Goal: Task Accomplishment & Management: Complete application form

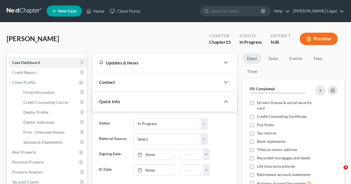
select select "3"
drag, startPoint x: 87, startPoint y: 12, endPoint x: 91, endPoint y: 8, distance: 5.7
click at [87, 12] on icon at bounding box center [88, 11] width 5 height 7
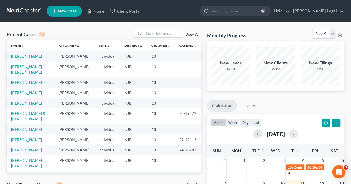
click at [70, 11] on span "New Case" at bounding box center [67, 11] width 19 height 4
select select "51"
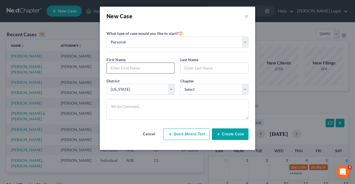
click at [144, 64] on input "text" at bounding box center [141, 68] width 68 height 11
drag, startPoint x: 184, startPoint y: 64, endPoint x: 181, endPoint y: 66, distance: 3.9
click at [184, 65] on input "text" at bounding box center [214, 68] width 68 height 11
click at [158, 68] on input "text" at bounding box center [141, 68] width 68 height 11
click at [195, 87] on select "Select 7 11 12 13" at bounding box center [214, 89] width 68 height 11
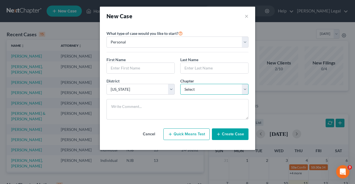
select select "0"
click at [180, 84] on select "Select 7 11 12 13" at bounding box center [214, 89] width 68 height 11
click at [166, 70] on input "text" at bounding box center [141, 68] width 68 height 11
paste input "Hisham"
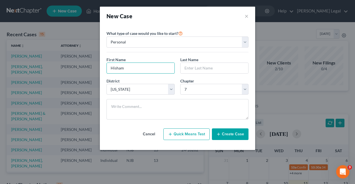
type input "Hisham"
paste input "Khalifeh"
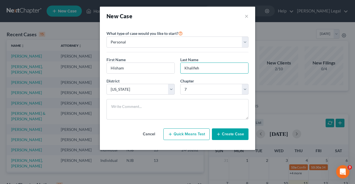
type input "Khalifeh"
click at [230, 137] on button "Create Case" at bounding box center [230, 135] width 37 height 12
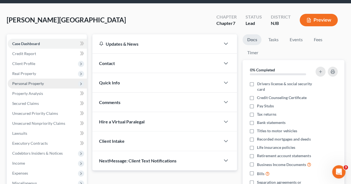
scroll to position [28, 0]
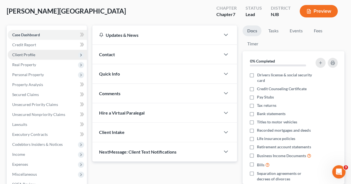
click at [61, 59] on span "Client Profile" at bounding box center [47, 55] width 79 height 10
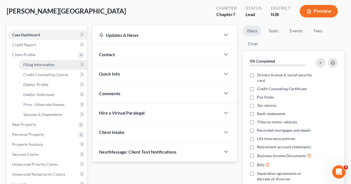
click at [52, 65] on span "Filing Information" at bounding box center [38, 64] width 31 height 5
select select "1"
select select "0"
select select "51"
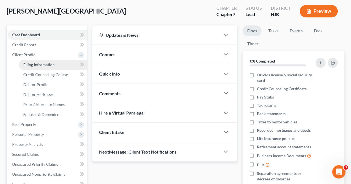
select select "0"
select select "33"
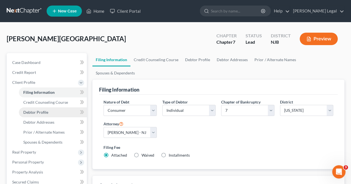
click at [63, 111] on link "Debtor Profile" at bounding box center [53, 113] width 68 height 10
select select "0"
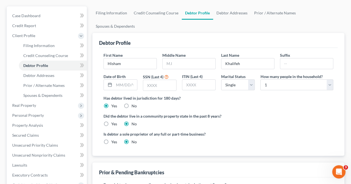
scroll to position [55, 0]
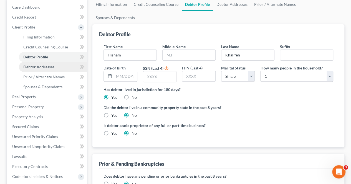
click at [57, 68] on link "Debtor Addresses" at bounding box center [53, 67] width 68 height 10
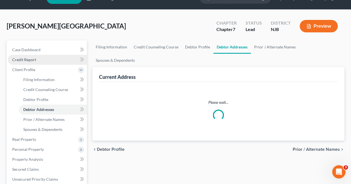
select select "0"
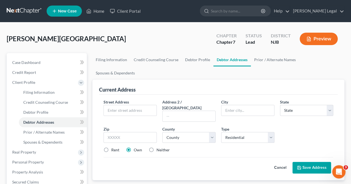
scroll to position [28, 0]
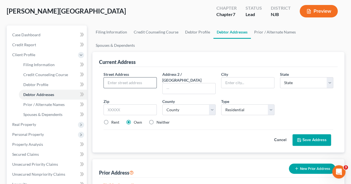
paste input "[STREET_ADDRESS]"
drag, startPoint x: 152, startPoint y: 69, endPoint x: 139, endPoint y: 70, distance: 13.7
click at [139, 78] on input "[STREET_ADDRESS]" at bounding box center [130, 83] width 53 height 11
type input "[STREET_ADDRESS]"
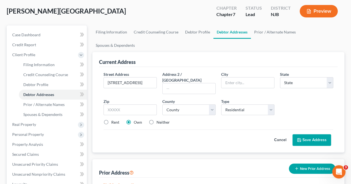
scroll to position [0, 0]
drag, startPoint x: 233, startPoint y: 75, endPoint x: 229, endPoint y: 71, distance: 6.1
paste input "[STREET_ADDRESS]"
drag, startPoint x: 272, startPoint y: 71, endPoint x: 258, endPoint y: 71, distance: 13.3
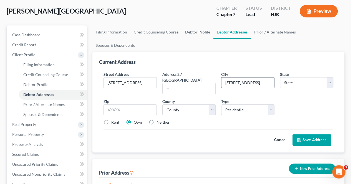
click at [258, 78] on input "[STREET_ADDRESS]" at bounding box center [247, 83] width 53 height 11
type input "[STREET_ADDRESS]"
paste input "07424"
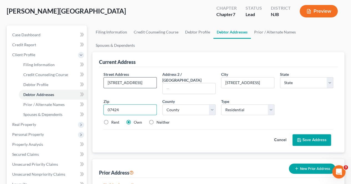
type input "07424"
click at [145, 78] on input "[STREET_ADDRESS]" at bounding box center [130, 83] width 53 height 11
drag, startPoint x: 151, startPoint y: 70, endPoint x: 147, endPoint y: 70, distance: 3.9
click at [154, 78] on input "[STREET_ADDRESS]" at bounding box center [130, 83] width 53 height 11
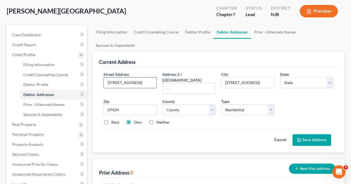
click at [147, 78] on input "[STREET_ADDRESS]" at bounding box center [130, 83] width 53 height 11
type input "[GEOGRAPHIC_DATA]"
select select "33"
drag, startPoint x: 139, startPoint y: 68, endPoint x: 172, endPoint y: 71, distance: 32.8
click at [172, 72] on div "Street Address * [STREET_ADDRESS] * [GEOGRAPHIC_DATA] * State [US_STATE] AK AR …" at bounding box center [218, 101] width 235 height 58
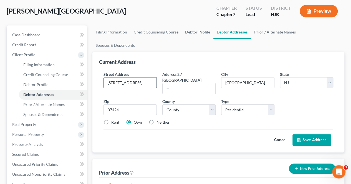
scroll to position [0, 0]
click at [106, 78] on input "[STREET_ADDRESS]" at bounding box center [130, 83] width 53 height 11
click at [122, 78] on input "[STREET_ADDRESS]" at bounding box center [130, 83] width 53 height 11
click at [131, 78] on input "[STREET_ADDRESS]" at bounding box center [130, 83] width 53 height 11
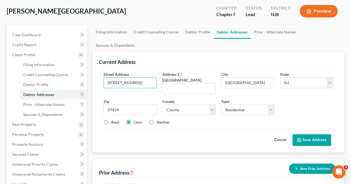
drag, startPoint x: 138, startPoint y: 68, endPoint x: 158, endPoint y: 70, distance: 19.5
click at [158, 72] on div "Street Address * [STREET_ADDRESS]" at bounding box center [130, 83] width 59 height 23
type input "[STREET_ADDRESS]"
paste input "1st Floor Apt B"
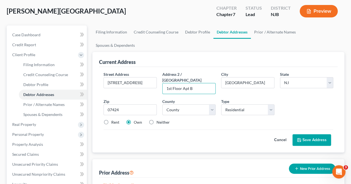
type input "1st Floor Apt B"
click at [185, 104] on select "County [GEOGRAPHIC_DATA] [GEOGRAPHIC_DATA] [GEOGRAPHIC_DATA] [GEOGRAPHIC_DATA] …" at bounding box center [188, 109] width 53 height 11
select select "15"
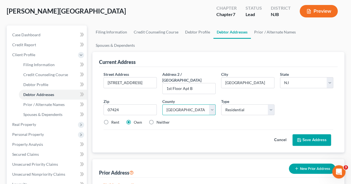
click at [162, 104] on select "County [GEOGRAPHIC_DATA] [GEOGRAPHIC_DATA] [GEOGRAPHIC_DATA] [GEOGRAPHIC_DATA] …" at bounding box center [188, 109] width 53 height 11
click at [111, 120] on label "Rent" at bounding box center [115, 123] width 8 height 6
click at [113, 120] on input "Rent" at bounding box center [115, 122] width 4 height 4
radio input "true"
click at [297, 138] on icon at bounding box center [299, 140] width 4 height 4
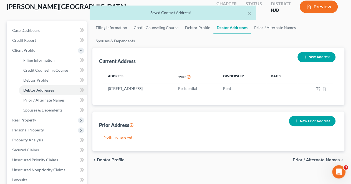
scroll to position [55, 0]
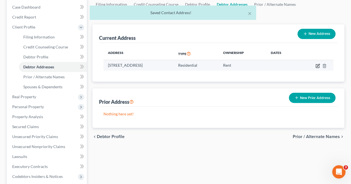
click at [316, 64] on icon "button" at bounding box center [317, 66] width 4 height 4
select select "33"
select select "15"
select select "0"
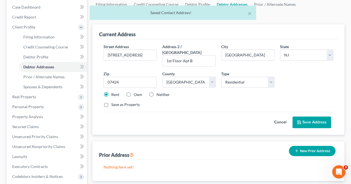
click at [137, 92] on label "Own" at bounding box center [138, 95] width 8 height 6
click at [137, 92] on input "Own" at bounding box center [138, 94] width 4 height 4
radio input "true"
drag, startPoint x: 302, startPoint y: 99, endPoint x: 292, endPoint y: 101, distance: 9.9
click at [302, 117] on button "Save Address" at bounding box center [311, 123] width 39 height 12
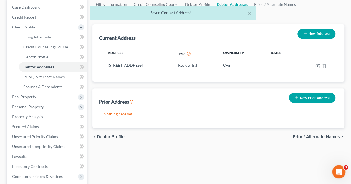
click at [296, 135] on span "Prior / Alternate Names" at bounding box center [315, 137] width 47 height 4
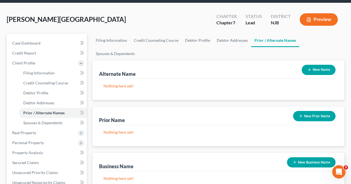
scroll to position [55, 0]
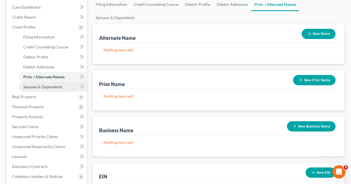
click at [73, 90] on link "Spouses & Dependents" at bounding box center [53, 87] width 68 height 10
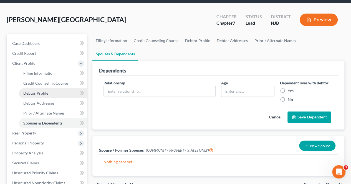
scroll to position [28, 0]
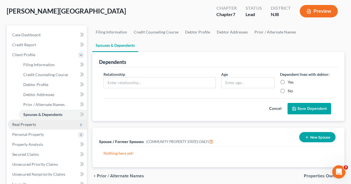
click at [48, 121] on span "Real Property" at bounding box center [47, 125] width 79 height 10
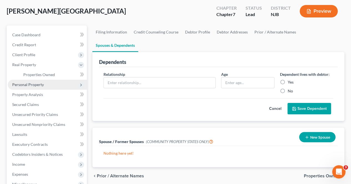
click at [53, 84] on span "Personal Property" at bounding box center [47, 85] width 79 height 10
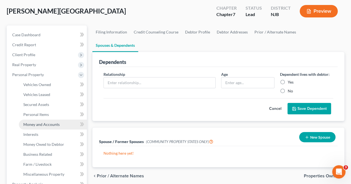
click at [53, 127] on link "Money and Accounts" at bounding box center [53, 125] width 68 height 10
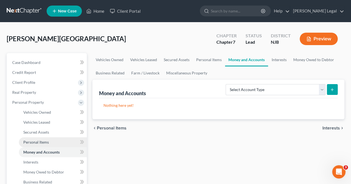
click at [44, 140] on span "Personal Items" at bounding box center [35, 142] width 25 height 5
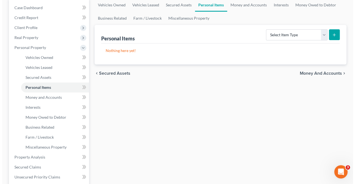
scroll to position [55, 0]
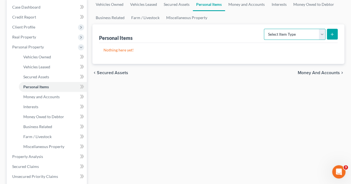
click at [278, 35] on select "Select Item Type Clothing Collectibles Of Value Electronics Firearms Household …" at bounding box center [295, 34] width 62 height 11
select select "clothing"
click at [264, 29] on select "Select Item Type Clothing Collectibles Of Value Electronics Firearms Household …" at bounding box center [295, 34] width 62 height 11
click at [332, 31] on button "submit" at bounding box center [331, 34] width 11 height 11
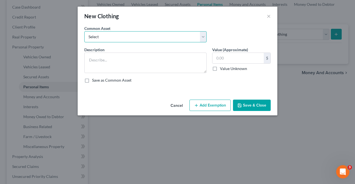
click at [146, 39] on select "Select Used Clothing" at bounding box center [145, 36] width 122 height 11
select select "0"
click at [84, 31] on select "Select Used Clothing" at bounding box center [145, 36] width 122 height 11
type textarea "Used Clothing"
type input "1,000.00"
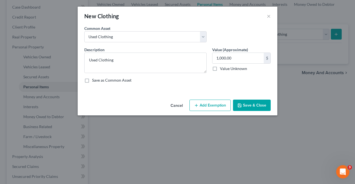
click at [199, 109] on button "Add Exemption" at bounding box center [209, 106] width 41 height 12
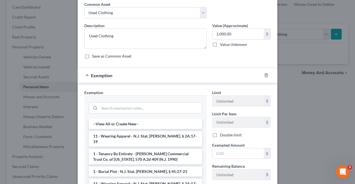
scroll to position [86, 0]
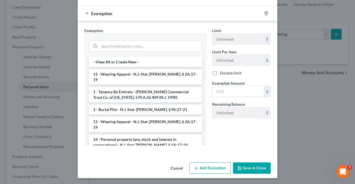
click at [173, 167] on button "Cancel" at bounding box center [176, 168] width 21 height 11
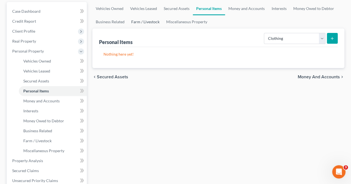
scroll to position [0, 0]
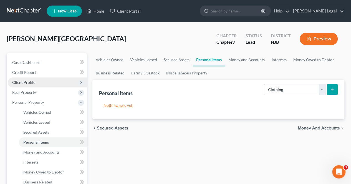
click at [36, 81] on span "Client Profile" at bounding box center [47, 83] width 79 height 10
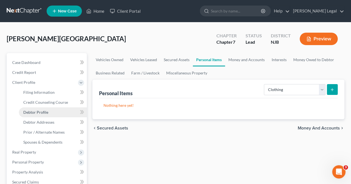
click at [46, 110] on span "Debtor Profile" at bounding box center [35, 112] width 25 height 5
select select "0"
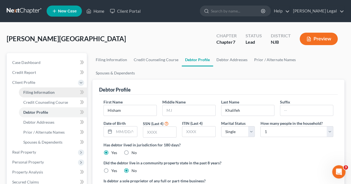
click at [52, 93] on span "Filing Information" at bounding box center [38, 92] width 31 height 5
select select "1"
select select "0"
select select "51"
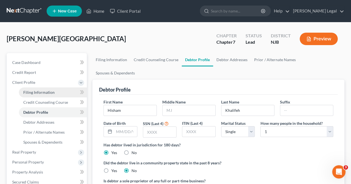
select select "0"
select select "33"
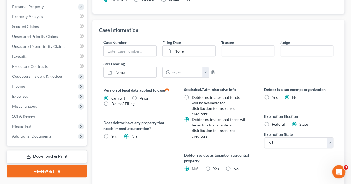
scroll to position [166, 0]
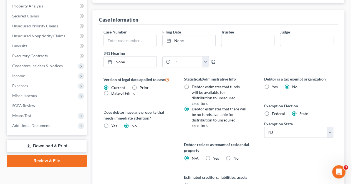
click at [272, 111] on label "Federal" at bounding box center [278, 114] width 13 height 6
click at [274, 111] on input "Federal" at bounding box center [276, 113] width 4 height 4
radio input "true"
radio input "false"
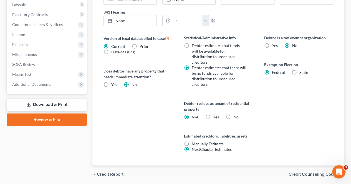
click at [297, 172] on span "Credit Counseling Course" at bounding box center [313, 174] width 51 height 4
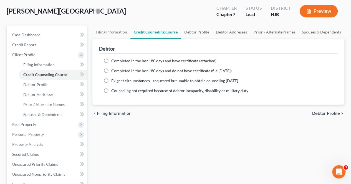
click at [323, 115] on span "Debtor Profile" at bounding box center [326, 113] width 28 height 4
select select "0"
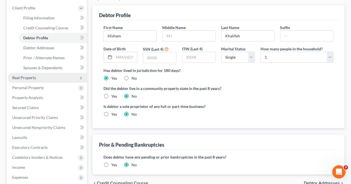
scroll to position [83, 0]
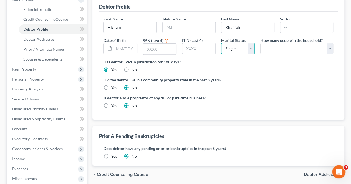
click at [236, 43] on select "Select Single Married Separated Divorced Widowed" at bounding box center [238, 48] width 34 height 11
select select "3"
click at [221, 43] on select "Select Single Married Separated Divorced Widowed" at bounding box center [238, 48] width 34 height 11
click at [269, 43] on select "Select 1 2 3 4 5 6 7 8 9 10 11 12 13 14 15 16 17 18 19 20" at bounding box center [296, 48] width 73 height 11
click at [257, 59] on label "Has debtor lived in jurisdiction for 180 days?" at bounding box center [217, 62] width 229 height 6
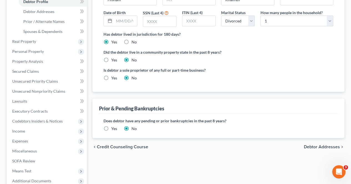
click at [313, 145] on span "Debtor Addresses" at bounding box center [321, 147] width 36 height 4
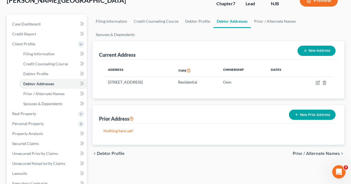
scroll to position [55, 0]
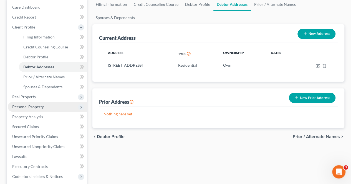
click at [59, 103] on span "Personal Property" at bounding box center [47, 107] width 79 height 10
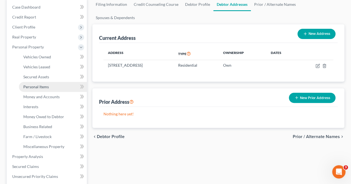
click at [52, 90] on link "Personal Items" at bounding box center [53, 87] width 68 height 10
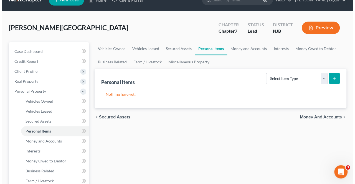
scroll to position [28, 0]
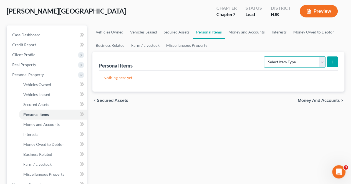
drag, startPoint x: 291, startPoint y: 60, endPoint x: 291, endPoint y: 67, distance: 6.4
click at [291, 60] on select "Select Item Type Clothing Collectibles Of Value Electronics Firearms Household …" at bounding box center [295, 62] width 62 height 11
select select "clothing"
click at [264, 57] on select "Select Item Type Clothing Collectibles Of Value Electronics Firearms Household …" at bounding box center [295, 62] width 62 height 11
click at [333, 63] on icon "submit" at bounding box center [332, 62] width 4 height 4
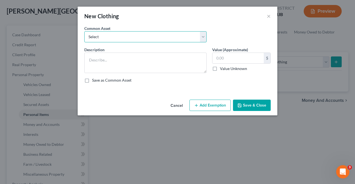
click at [153, 36] on select "Select Used Clothing" at bounding box center [145, 36] width 122 height 11
select select "0"
click at [84, 31] on select "Select Used Clothing" at bounding box center [145, 36] width 122 height 11
type textarea "Used Clothing"
type input "1,000.00"
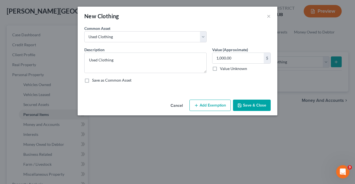
click at [207, 110] on button "Add Exemption" at bounding box center [209, 106] width 41 height 12
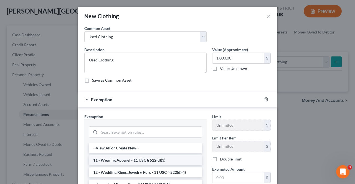
click at [168, 159] on li "11 - Wearing Apparel - 11 USC § 522(d)(3)" at bounding box center [145, 160] width 113 height 10
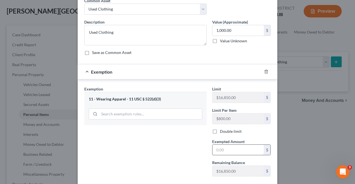
click at [215, 152] on input "text" at bounding box center [237, 150] width 51 height 11
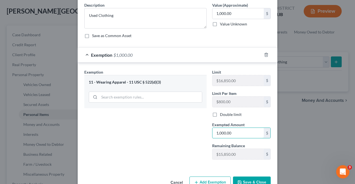
scroll to position [58, 0]
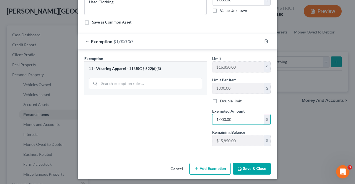
type input "1,000.00"
click at [244, 166] on button "Save & Close" at bounding box center [252, 169] width 38 height 12
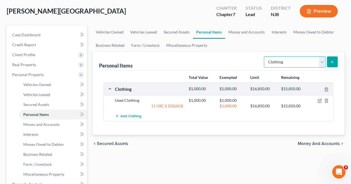
click at [284, 61] on select "Select Item Type Clothing Collectibles Of Value Electronics Firearms Household …" at bounding box center [295, 62] width 62 height 11
select select "electronics"
click at [264, 57] on select "Select Item Type Clothing Collectibles Of Value Electronics Firearms Household …" at bounding box center [295, 62] width 62 height 11
click at [339, 57] on div "Personal Items Select Item Type Clothing Collectibles Of Value Electronics Fire…" at bounding box center [218, 93] width 252 height 83
click at [336, 58] on button "submit" at bounding box center [331, 62] width 11 height 11
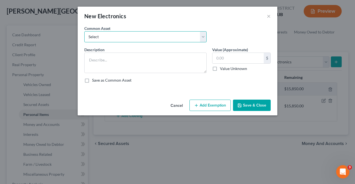
drag, startPoint x: 152, startPoint y: 38, endPoint x: 152, endPoint y: 41, distance: 3.1
click at [152, 38] on select "Select Television, laptop computer, cellphone" at bounding box center [145, 36] width 122 height 11
select select "0"
click at [84, 31] on select "Select Television, laptop computer, cellphone" at bounding box center [145, 36] width 122 height 11
type textarea "Television, laptop computer, cellphone"
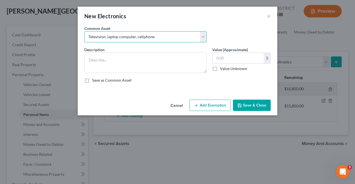
type input "1,200.00"
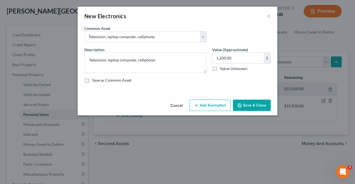
click at [218, 107] on button "Add Exemption" at bounding box center [209, 106] width 41 height 12
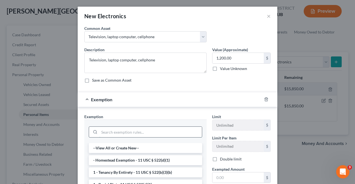
click at [132, 130] on input "search" at bounding box center [150, 132] width 103 height 11
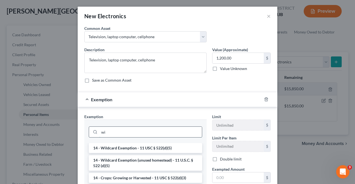
type input "w"
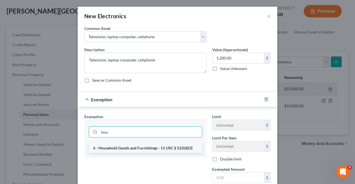
type input "hou"
click at [136, 144] on li "6 - Household Goods and Furnishings - 11 USC § 522(d)(3)" at bounding box center [145, 148] width 113 height 10
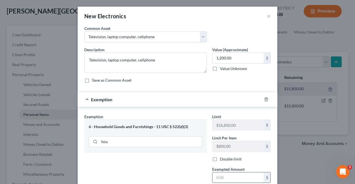
click at [220, 173] on input "text" at bounding box center [237, 178] width 51 height 11
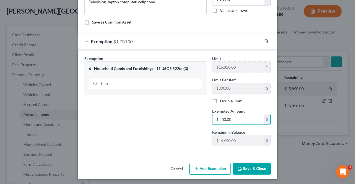
type input "1,200.00"
click at [244, 170] on button "Save & Close" at bounding box center [252, 169] width 38 height 12
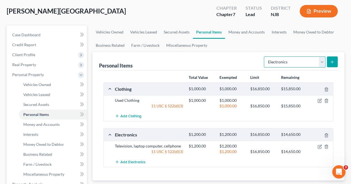
click at [284, 63] on select "Select Item Type Clothing Collectibles Of Value Electronics Firearms Household …" at bounding box center [295, 62] width 62 height 11
select select "household_goods"
click at [264, 57] on select "Select Item Type Clothing Collectibles Of Value Electronics Firearms Household …" at bounding box center [295, 62] width 62 height 11
click at [333, 62] on icon "submit" at bounding box center [332, 62] width 4 height 4
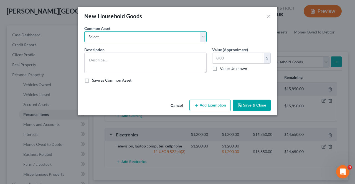
drag, startPoint x: 138, startPoint y: 37, endPoint x: 138, endPoint y: 41, distance: 4.4
click at [138, 37] on select "Select Living room set, dining room set, bedroom set, various household goods" at bounding box center [145, 36] width 122 height 11
select select "0"
click at [84, 31] on select "Select Living room set, dining room set, bedroom set, various household goods" at bounding box center [145, 36] width 122 height 11
type textarea "Living room set, dining room set, bedroom set, various household goods"
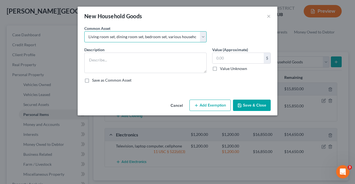
type input "2,500.00"
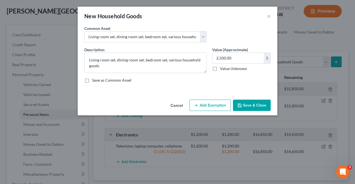
click at [225, 106] on button "Add Exemption" at bounding box center [209, 106] width 41 height 12
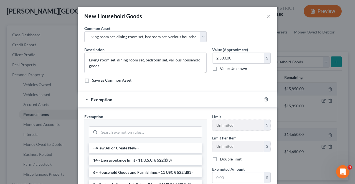
scroll to position [28, 0]
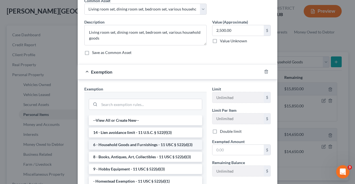
click at [138, 142] on li "6 - Household Goods and Furnishings - 11 USC § 522(d)(3)" at bounding box center [145, 145] width 113 height 10
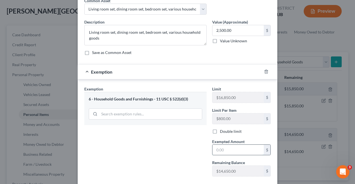
click at [225, 154] on input "text" at bounding box center [237, 150] width 51 height 11
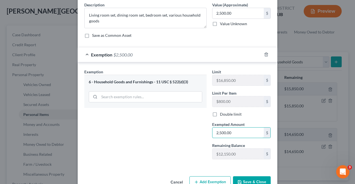
scroll to position [58, 0]
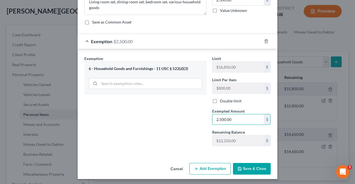
type input "2,500.00"
click at [241, 169] on button "Save & Close" at bounding box center [252, 169] width 38 height 12
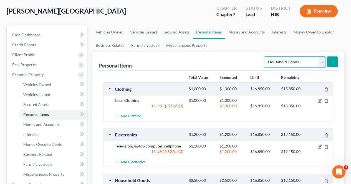
drag, startPoint x: 278, startPoint y: 63, endPoint x: 278, endPoint y: 67, distance: 3.6
click at [278, 63] on select "Select Item Type Clothing Collectibles Of Value Electronics Firearms Household …" at bounding box center [295, 62] width 62 height 11
select select "jewelry"
click at [264, 57] on select "Select Item Type Clothing Collectibles Of Value Electronics Firearms Household …" at bounding box center [295, 62] width 62 height 11
click at [332, 62] on line "submit" at bounding box center [332, 62] width 2 height 0
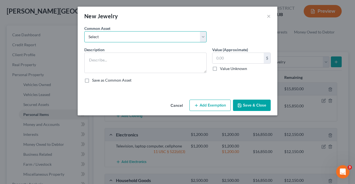
click at [120, 37] on select "Select Watch, Jewelry" at bounding box center [145, 36] width 122 height 11
select select "0"
click at [84, 31] on select "Select Watch, Jewelry" at bounding box center [145, 36] width 122 height 11
type textarea "Watch, Jewelry"
type input "1,000.00"
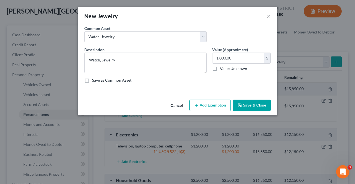
click at [201, 106] on button "Add Exemption" at bounding box center [209, 106] width 41 height 12
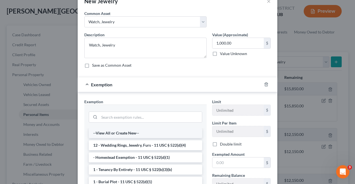
scroll to position [28, 0]
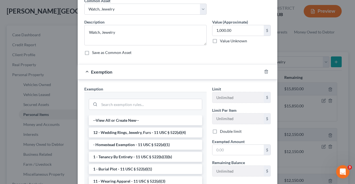
drag, startPoint x: 174, startPoint y: 133, endPoint x: 206, endPoint y: 149, distance: 35.1
click at [174, 133] on li "12 - Wedding Rings, Jewelry, Furs - 11 USC § 522(d)(4)" at bounding box center [145, 133] width 113 height 10
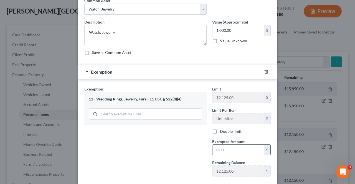
click at [215, 147] on input "text" at bounding box center [237, 150] width 51 height 11
drag, startPoint x: 216, startPoint y: 147, endPoint x: 234, endPoint y: 164, distance: 24.7
click at [217, 146] on input "1,000.00" at bounding box center [237, 150] width 51 height 11
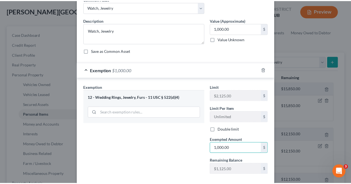
scroll to position [58, 0]
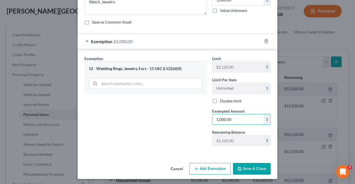
type input "1,000.00"
drag, startPoint x: 241, startPoint y: 168, endPoint x: 228, endPoint y: 169, distance: 13.1
click at [241, 168] on button "Save & Close" at bounding box center [252, 169] width 38 height 12
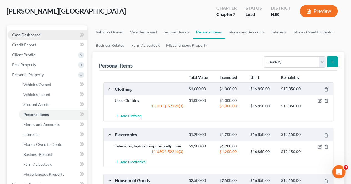
click at [38, 36] on span "Case Dashboard" at bounding box center [26, 34] width 28 height 5
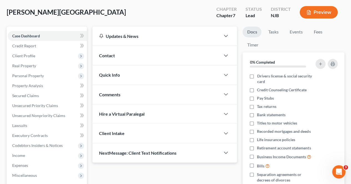
scroll to position [28, 0]
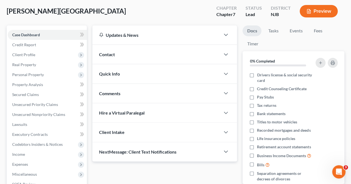
drag, startPoint x: 130, startPoint y: 94, endPoint x: 126, endPoint y: 113, distance: 19.2
click at [130, 94] on div "Comments" at bounding box center [156, 93] width 128 height 19
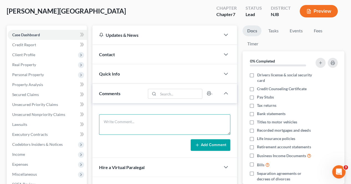
click at [124, 120] on textarea at bounding box center [164, 124] width 131 height 21
click at [104, 121] on textarea "CCC ID & Social" at bounding box center [164, 124] width 131 height 21
click at [104, 120] on textarea "CCC ID & Social" at bounding box center [164, 124] width 131 height 21
type textarea "Missing CCC ID & Social"
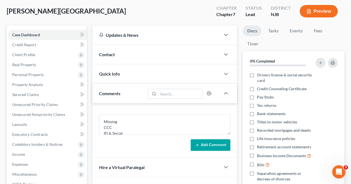
click at [208, 146] on button "Add Comment" at bounding box center [210, 145] width 40 height 12
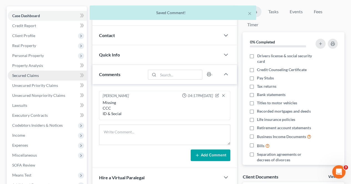
scroll to position [55, 0]
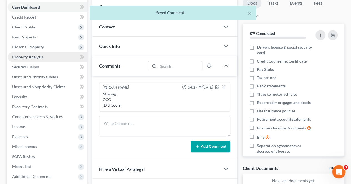
drag, startPoint x: 26, startPoint y: 51, endPoint x: 28, endPoint y: 54, distance: 3.4
click at [26, 51] on span "Personal Property" at bounding box center [47, 47] width 79 height 10
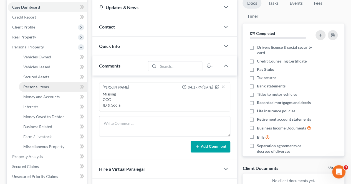
click at [45, 85] on span "Personal Items" at bounding box center [35, 87] width 25 height 5
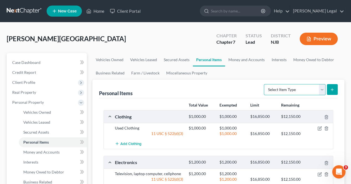
click at [280, 94] on select "Select Item Type Clothing Collectibles Of Value Electronics Firearms Household …" at bounding box center [295, 89] width 62 height 11
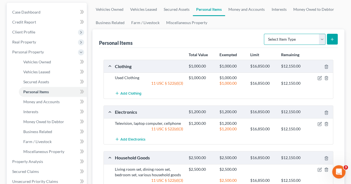
scroll to position [55, 0]
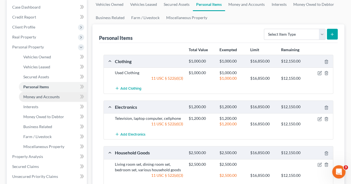
click at [62, 101] on link "Money and Accounts" at bounding box center [53, 97] width 68 height 10
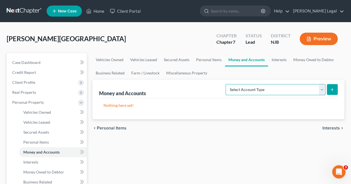
drag, startPoint x: 279, startPoint y: 86, endPoint x: 278, endPoint y: 89, distance: 3.2
click at [279, 86] on select "Select Account Type Brokerage Cash on Hand Certificates of Deposit Checking Acc…" at bounding box center [275, 89] width 100 height 11
select select "checking"
click at [227, 84] on select "Select Account Type Brokerage Cash on Hand Certificates of Deposit Checking Acc…" at bounding box center [275, 89] width 100 height 11
click at [330, 92] on button "submit" at bounding box center [331, 89] width 11 height 11
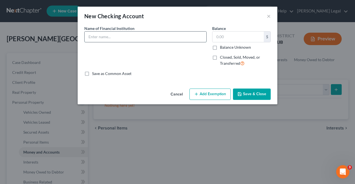
click at [105, 39] on input "text" at bounding box center [146, 37] width 122 height 11
type input "PNC Bank"
click at [243, 95] on button "Save & Close" at bounding box center [252, 95] width 38 height 12
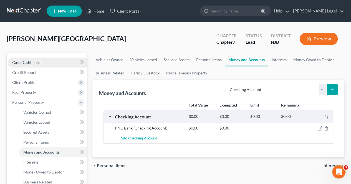
click at [44, 63] on link "Case Dashboard" at bounding box center [47, 63] width 79 height 10
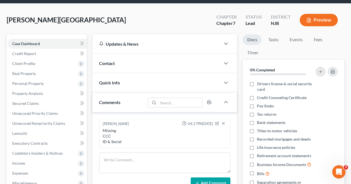
scroll to position [28, 0]
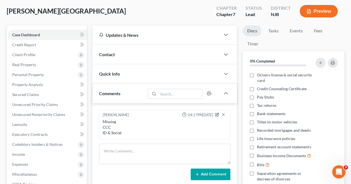
click at [217, 114] on icon "button" at bounding box center [217, 115] width 4 height 4
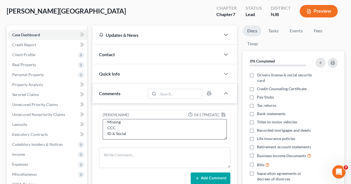
scroll to position [6, 0]
click at [142, 128] on textarea "Missing CCC ID & Social" at bounding box center [165, 129] width 124 height 21
click at [142, 130] on textarea "Missing CCC ID & Social" at bounding box center [165, 129] width 124 height 21
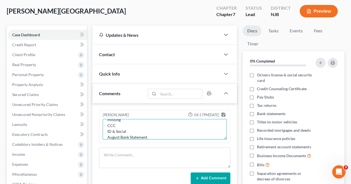
type textarea "Missing CCC ID & Social August Bank Statement"
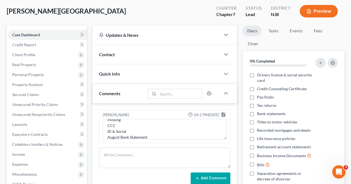
click at [221, 114] on icon "button" at bounding box center [223, 115] width 4 height 4
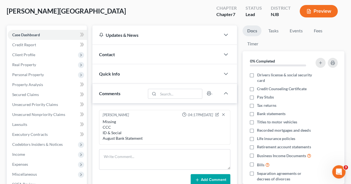
click at [166, 134] on div "Missing CCC ID & Social August Bank Statement" at bounding box center [165, 130] width 124 height 22
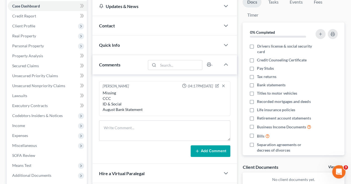
scroll to position [83, 0]
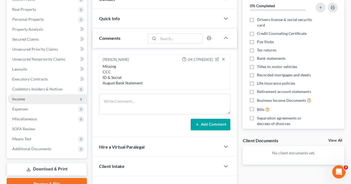
click at [46, 99] on span "Income" at bounding box center [47, 99] width 79 height 10
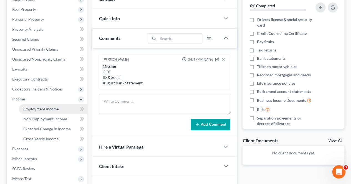
click at [41, 109] on span "Employment Income" at bounding box center [40, 109] width 35 height 5
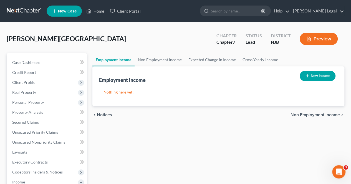
click at [308, 74] on icon "button" at bounding box center [307, 76] width 4 height 4
select select "0"
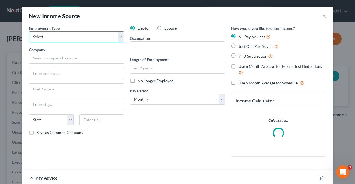
drag, startPoint x: 76, startPoint y: 39, endPoint x: 74, endPoint y: 41, distance: 3.2
click at [76, 39] on select "Select Full or [DEMOGRAPHIC_DATA] Employment Self Employment" at bounding box center [76, 36] width 95 height 11
select select "0"
click at [29, 31] on select "Select Full or [DEMOGRAPHIC_DATA] Employment Self Employment" at bounding box center [76, 36] width 95 height 11
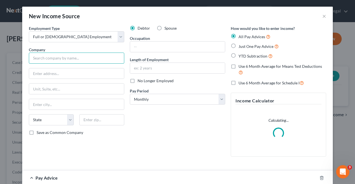
click at [67, 60] on input "text" at bounding box center [76, 58] width 95 height 11
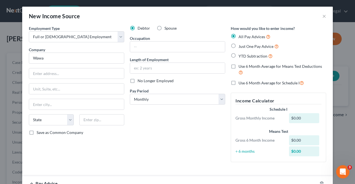
type input "Wawa"
click at [157, 67] on input "text" at bounding box center [177, 68] width 95 height 11
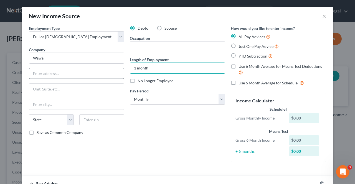
type input "1 month"
click at [106, 70] on input "text" at bounding box center [76, 73] width 95 height 11
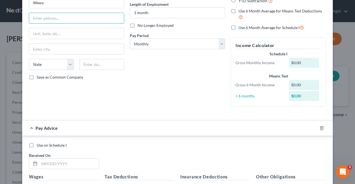
scroll to position [28, 0]
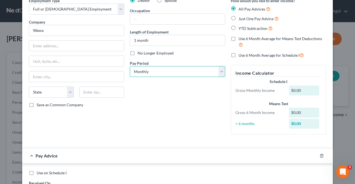
click at [159, 72] on select "Select Monthly Twice Monthly Every Other Week Weekly" at bounding box center [177, 71] width 95 height 11
click at [159, 73] on select "Select Monthly Twice Monthly Every Other Week Weekly" at bounding box center [177, 71] width 95 height 11
click at [77, 41] on input "text" at bounding box center [76, 46] width 95 height 11
type input "1"
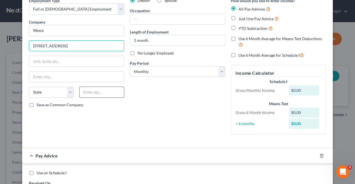
type input "[STREET_ADDRESS]"
click at [85, 88] on input "text" at bounding box center [101, 92] width 45 height 11
type input "19063"
type input "Media"
select select "39"
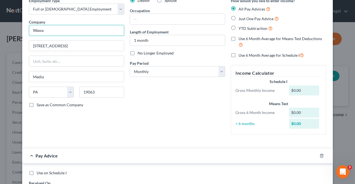
click at [81, 31] on input "Wawa" at bounding box center [76, 30] width 95 height 11
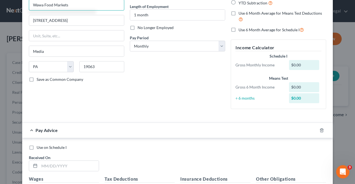
scroll to position [83, 0]
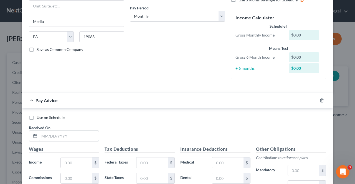
click at [74, 139] on input "text" at bounding box center [68, 136] width 59 height 11
type input "Wawa Food Markets"
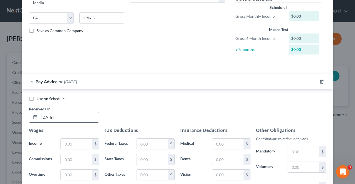
scroll to position [111, 0]
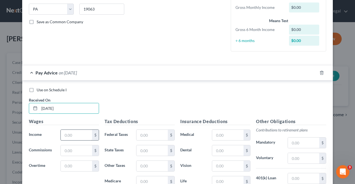
type input "[DATE]"
click at [73, 138] on input "text" at bounding box center [76, 135] width 31 height 11
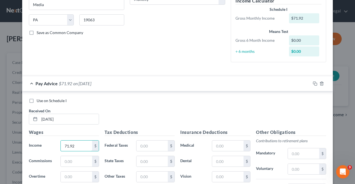
scroll to position [55, 0]
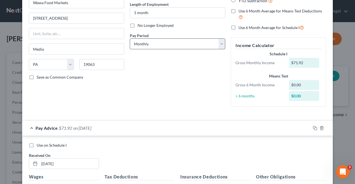
type input "71.92"
click at [160, 47] on select "Select Monthly Twice Monthly Every Other Week Weekly" at bounding box center [177, 44] width 95 height 11
select select "1"
click at [130, 39] on select "Select Monthly Twice Monthly Every Other Week Weekly" at bounding box center [177, 44] width 95 height 11
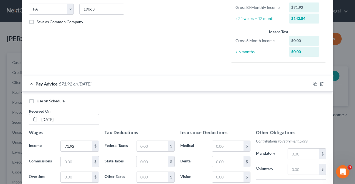
click at [164, 88] on div "Pay Advice $71.92 on [DATE]" at bounding box center [166, 83] width 288 height 15
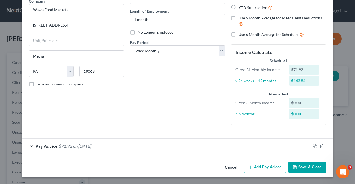
scroll to position [48, 0]
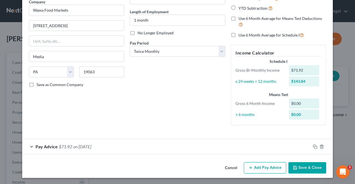
click at [261, 167] on button "Add Pay Advice" at bounding box center [265, 168] width 42 height 12
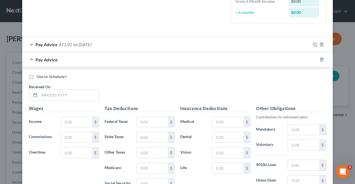
scroll to position [159, 0]
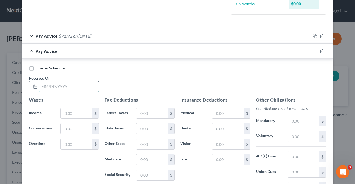
click at [64, 87] on input "text" at bounding box center [68, 86] width 59 height 11
type input "[DATE]"
click at [73, 115] on input "text" at bounding box center [76, 113] width 31 height 11
click at [319, 50] on icon "button" at bounding box center [321, 51] width 4 height 4
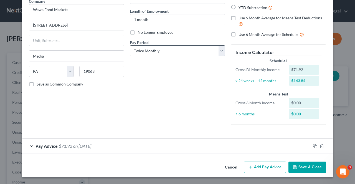
scroll to position [48, 0]
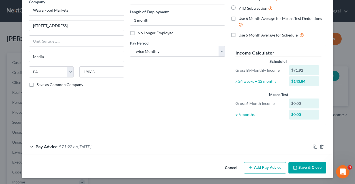
click at [101, 143] on div "Pay Advice $71.92 on [DATE]" at bounding box center [166, 146] width 288 height 15
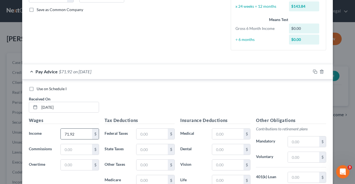
scroll to position [159, 0]
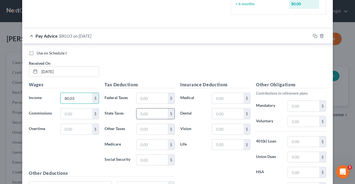
type input "80.03"
click at [150, 115] on input "text" at bounding box center [151, 114] width 31 height 11
type input "1.20"
click at [155, 158] on input "text" at bounding box center [151, 160] width 31 height 11
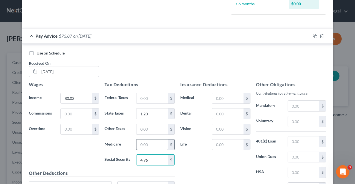
type input "4.96"
click at [153, 146] on input "text" at bounding box center [151, 145] width 31 height 11
type input "1.16"
click at [152, 127] on input "text" at bounding box center [151, 129] width 31 height 11
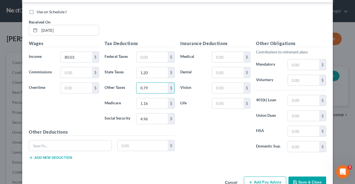
scroll to position [213, 0]
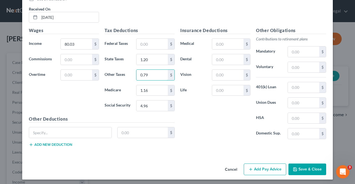
type input "0.79"
click at [300, 162] on div "Cancel Add Pay Advice Save & Close" at bounding box center [177, 171] width 310 height 18
click at [298, 164] on button "Save & Close" at bounding box center [307, 170] width 38 height 12
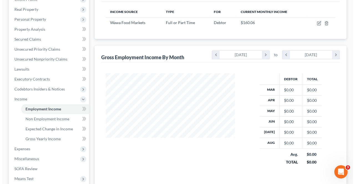
scroll to position [55, 0]
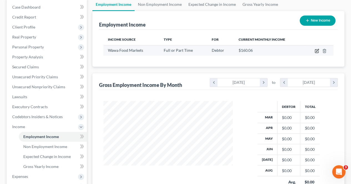
click at [317, 51] on icon "button" at bounding box center [317, 50] width 2 height 2
select select "0"
select select "39"
select select "1"
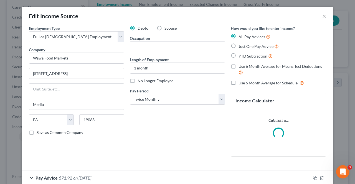
scroll to position [99, 142]
click at [245, 46] on span "Just One Pay Advice" at bounding box center [255, 46] width 35 height 5
click at [244, 46] on input "Just One Pay Advice" at bounding box center [243, 45] width 4 height 4
radio input "true"
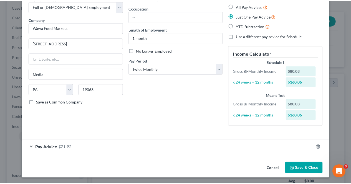
scroll to position [31, 0]
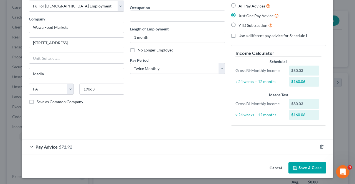
click at [312, 171] on button "Save & Close" at bounding box center [307, 168] width 38 height 12
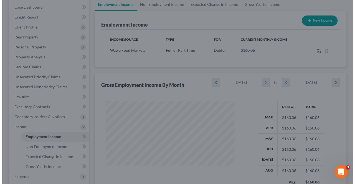
scroll to position [277053, 277011]
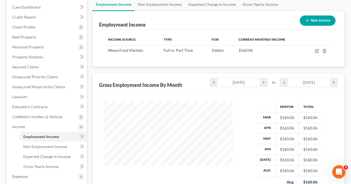
click at [305, 20] on icon "button" at bounding box center [307, 20] width 4 height 4
select select "0"
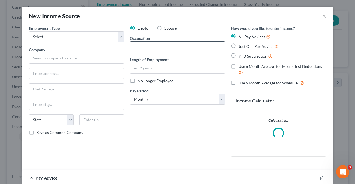
scroll to position [99, 142]
click at [134, 82] on div "No Longer Employed" at bounding box center [177, 81] width 95 height 6
click at [137, 82] on label "No Longer Employed" at bounding box center [155, 81] width 36 height 6
click at [140, 82] on input "No Longer Employed" at bounding box center [142, 80] width 4 height 4
checkbox input "true"
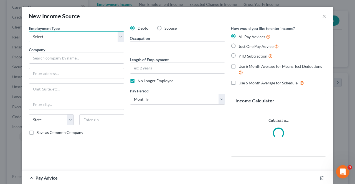
drag, startPoint x: 77, startPoint y: 39, endPoint x: 75, endPoint y: 41, distance: 3.7
click at [77, 38] on select "Select Full or [DEMOGRAPHIC_DATA] Employment Self Employment" at bounding box center [76, 36] width 95 height 11
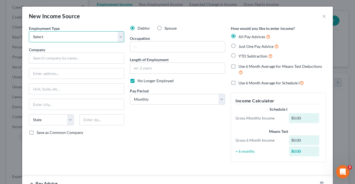
select select "0"
click at [29, 31] on select "Select Full or [DEMOGRAPHIC_DATA] Employment Self Employment" at bounding box center [76, 36] width 95 height 11
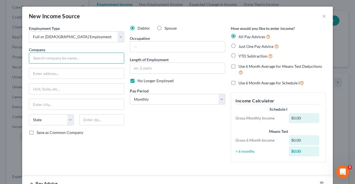
click at [65, 60] on input "text" at bounding box center [76, 58] width 95 height 11
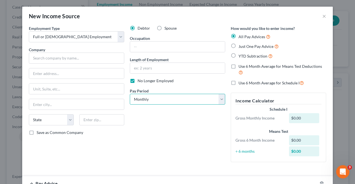
drag, startPoint x: 154, startPoint y: 98, endPoint x: 154, endPoint y: 103, distance: 5.8
click at [154, 98] on select "Select Monthly Twice Monthly Every Other Week Weekly" at bounding box center [177, 99] width 95 height 11
select select "1"
click at [130, 94] on select "Select Monthly Twice Monthly Every Other Week Weekly" at bounding box center [177, 99] width 95 height 11
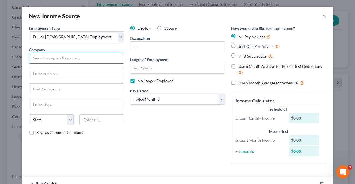
click at [83, 55] on input "text" at bounding box center [76, 58] width 95 height 11
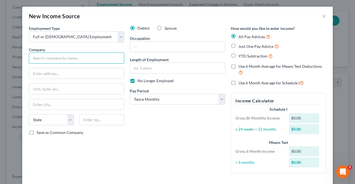
click at [84, 58] on input "text" at bounding box center [76, 58] width 95 height 11
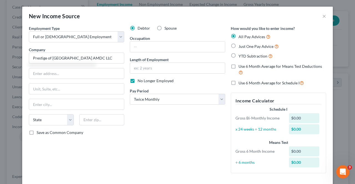
click at [82, 80] on div "Employment Type * Select Full or [DEMOGRAPHIC_DATA] Employment Self Employment …" at bounding box center [76, 101] width 101 height 152
type input "Prestige of [GEOGRAPHIC_DATA] AMDC LLC"
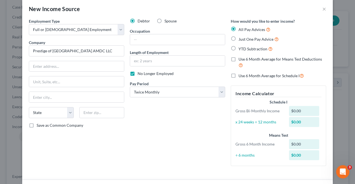
scroll to position [0, 0]
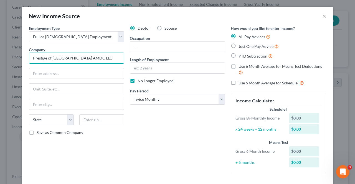
click at [108, 63] on input "Prestige of [GEOGRAPHIC_DATA] AMDC LLC" at bounding box center [76, 58] width 95 height 11
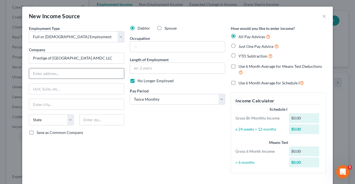
click at [98, 76] on input "text" at bounding box center [76, 73] width 95 height 11
type input "[STREET_ADDRESS][PERSON_NAME]"
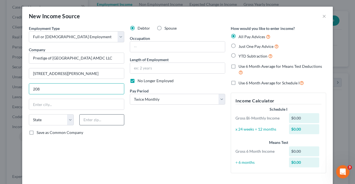
type input "208"
click at [98, 120] on input "text" at bounding box center [101, 119] width 45 height 11
type input "07424"
type input "[GEOGRAPHIC_DATA]"
select select "33"
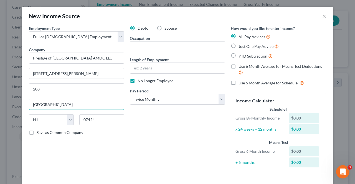
drag, startPoint x: 67, startPoint y: 99, endPoint x: 13, endPoint y: 102, distance: 54.4
click at [13, 102] on div "New Income Source × Employment Type * Select Full or [DEMOGRAPHIC_DATA] Employm…" at bounding box center [177, 92] width 355 height 184
type input "Woodland"
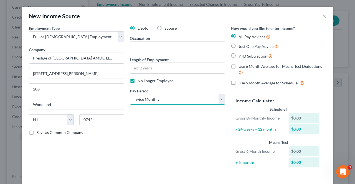
drag, startPoint x: 139, startPoint y: 96, endPoint x: 141, endPoint y: 98, distance: 3.2
click at [139, 96] on select "Select Monthly Twice Monthly Every Other Week Weekly" at bounding box center [177, 99] width 95 height 11
drag, startPoint x: 151, startPoint y: 147, endPoint x: 146, endPoint y: 146, distance: 5.7
click at [151, 147] on div "Debtor Spouse Occupation Length of Employment No Longer Employed Pay Period * S…" at bounding box center [177, 101] width 101 height 152
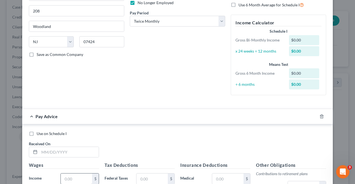
scroll to position [111, 0]
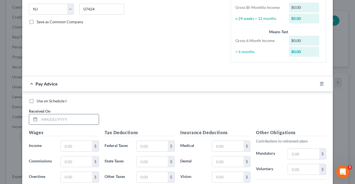
click at [71, 123] on input "text" at bounding box center [68, 119] width 59 height 11
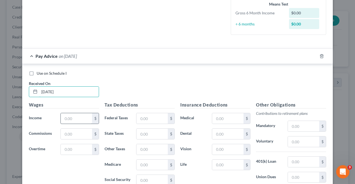
type input "[DATE]"
click at [77, 119] on input "text" at bounding box center [76, 118] width 31 height 11
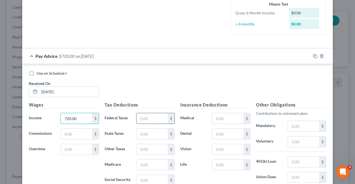
type input "720.00"
click at [144, 120] on input "text" at bounding box center [151, 118] width 31 height 11
type input "14.31"
drag, startPoint x: 146, startPoint y: 177, endPoint x: 145, endPoint y: 173, distance: 3.3
click at [146, 177] on input "text" at bounding box center [151, 180] width 31 height 11
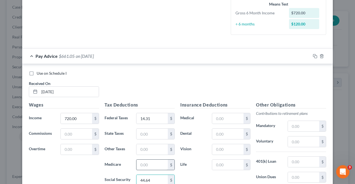
type input "44.64"
click at [147, 165] on input "text" at bounding box center [151, 165] width 31 height 11
type input "10.44"
click at [151, 136] on input "text" at bounding box center [151, 134] width 31 height 11
type input "10.80"
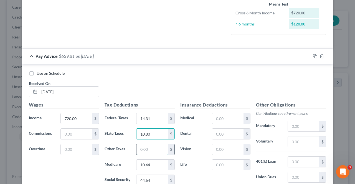
click at [152, 149] on input "text" at bounding box center [151, 149] width 31 height 11
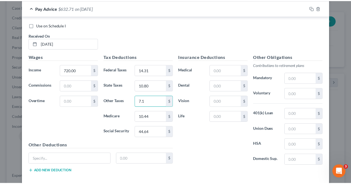
scroll to position [213, 0]
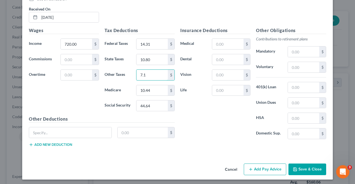
type input "7.1"
click at [294, 170] on polyline "button" at bounding box center [295, 170] width 2 height 1
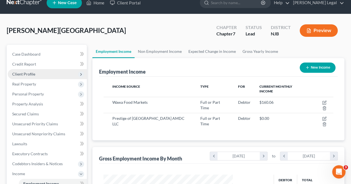
scroll to position [0, 0]
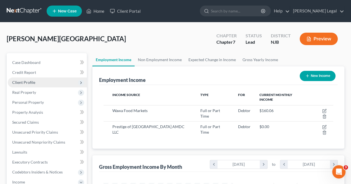
click at [34, 84] on span "Client Profile" at bounding box center [23, 82] width 23 height 5
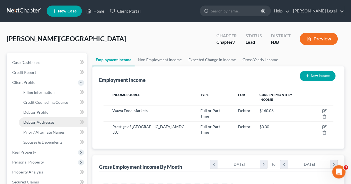
click at [43, 119] on link "Debtor Addresses" at bounding box center [53, 123] width 68 height 10
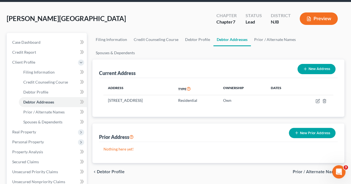
scroll to position [28, 0]
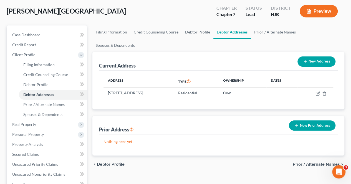
drag, startPoint x: 303, startPoint y: 115, endPoint x: 286, endPoint y: 114, distance: 17.5
click at [303, 121] on button "New Prior Address" at bounding box center [312, 126] width 47 height 10
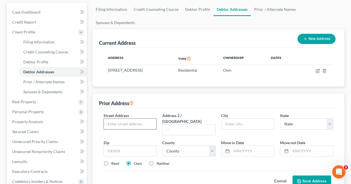
scroll to position [55, 0]
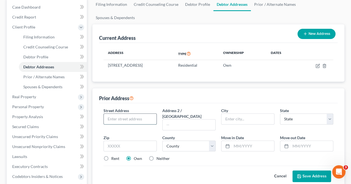
click at [134, 114] on input "text" at bounding box center [130, 119] width 53 height 11
type input "P.O BOX 722"
drag, startPoint x: 249, startPoint y: 111, endPoint x: 248, endPoint y: 108, distance: 3.0
click at [250, 114] on div at bounding box center [247, 119] width 53 height 11
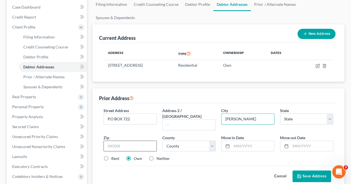
type input "[PERSON_NAME]"
click at [148, 141] on input "text" at bounding box center [129, 146] width 53 height 11
type input "07015"
select select "33"
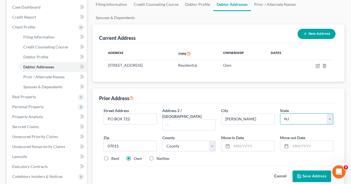
click at [293, 114] on select "State [US_STATE] AK AR AZ CA CO CT DE DC [GEOGRAPHIC_DATA] [GEOGRAPHIC_DATA] GU…" at bounding box center [306, 119] width 53 height 11
click at [294, 114] on select "State [US_STATE] AK AR AZ CA CO CT DE DC [GEOGRAPHIC_DATA] [GEOGRAPHIC_DATA] GU…" at bounding box center [306, 119] width 53 height 11
click at [111, 156] on label "Rent" at bounding box center [115, 159] width 8 height 6
click at [113, 156] on input "Rent" at bounding box center [115, 158] width 4 height 4
radio input "true"
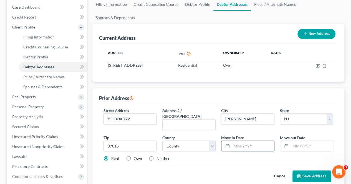
click at [239, 141] on input "text" at bounding box center [252, 146] width 42 height 11
type input "01/2024"
click at [316, 141] on input "text" at bounding box center [311, 146] width 42 height 11
type input "01/2025"
click at [307, 171] on button "Save Address" at bounding box center [311, 177] width 39 height 12
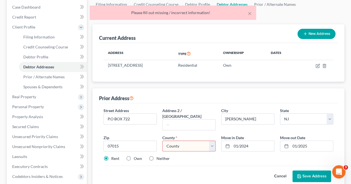
click at [200, 141] on select "County [GEOGRAPHIC_DATA] [GEOGRAPHIC_DATA] [GEOGRAPHIC_DATA] [GEOGRAPHIC_DATA] …" at bounding box center [188, 146] width 53 height 11
select select "15"
click at [162, 141] on select "County [GEOGRAPHIC_DATA] [GEOGRAPHIC_DATA] [GEOGRAPHIC_DATA] [GEOGRAPHIC_DATA] …" at bounding box center [188, 146] width 53 height 11
click at [312, 171] on button "Save Address" at bounding box center [311, 177] width 39 height 12
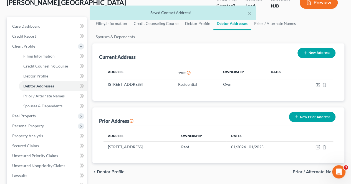
scroll to position [28, 0]
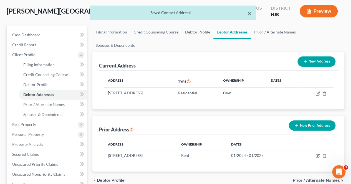
click at [248, 12] on button "×" at bounding box center [249, 13] width 4 height 7
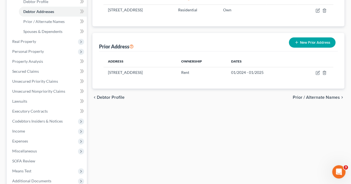
scroll to position [139, 0]
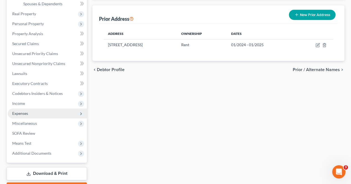
click at [58, 109] on span "Expenses" at bounding box center [47, 114] width 79 height 10
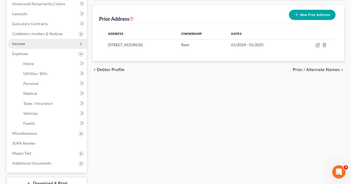
click at [43, 45] on span "Income" at bounding box center [47, 44] width 79 height 10
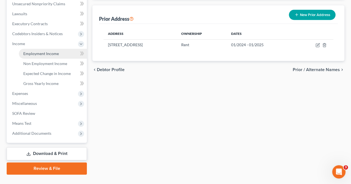
click at [42, 52] on span "Employment Income" at bounding box center [40, 53] width 35 height 5
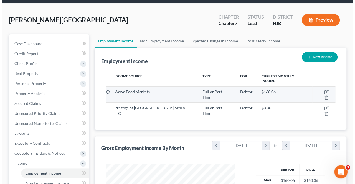
scroll to position [28, 0]
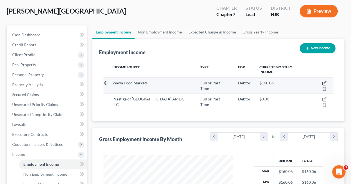
click at [323, 81] on icon "button" at bounding box center [324, 82] width 2 height 2
select select "0"
select select "39"
select select "1"
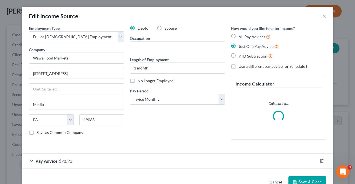
scroll to position [14, 0]
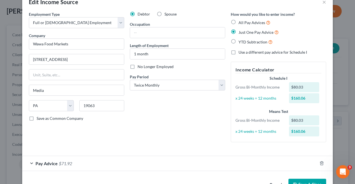
click at [240, 20] on label "All Pay Advices" at bounding box center [254, 22] width 32 height 6
click at [241, 20] on input "All Pay Advices" at bounding box center [243, 21] width 4 height 4
radio input "true"
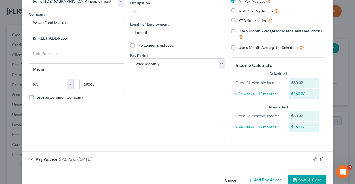
scroll to position [48, 0]
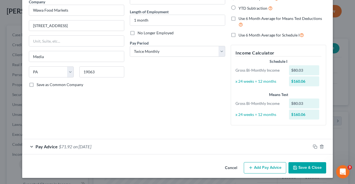
click at [265, 165] on button "Add Pay Advice" at bounding box center [265, 168] width 42 height 12
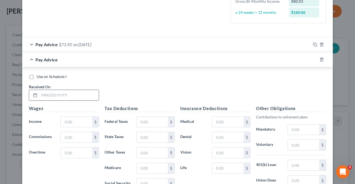
scroll to position [159, 0]
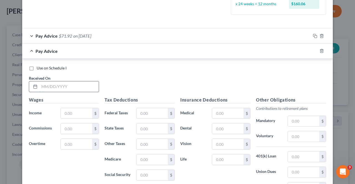
click at [70, 85] on input "text" at bounding box center [68, 86] width 59 height 11
click at [70, 84] on input "text" at bounding box center [68, 86] width 59 height 11
type input "[DATE]"
click at [71, 116] on input "text" at bounding box center [76, 113] width 31 height 11
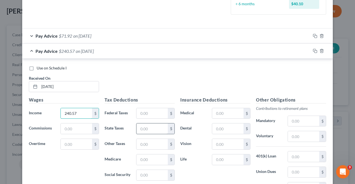
type input "240.57"
click at [141, 126] on input "text" at bounding box center [151, 129] width 31 height 11
type input "3.61"
click at [147, 160] on input "text" at bounding box center [151, 160] width 31 height 11
type input "14.91"
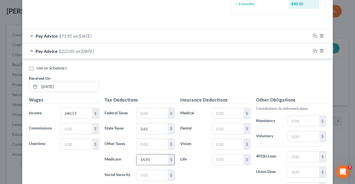
drag, startPoint x: 152, startPoint y: 159, endPoint x: 137, endPoint y: 159, distance: 15.0
click at [137, 159] on input "14.91" at bounding box center [151, 160] width 31 height 11
paste input "14.91"
type input "14.91"
click at [154, 157] on input "text" at bounding box center [151, 160] width 31 height 11
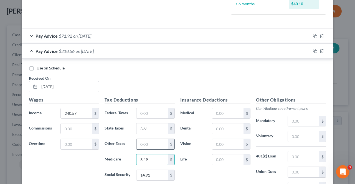
type input "3.49"
click at [152, 146] on input "text" at bounding box center [151, 144] width 31 height 11
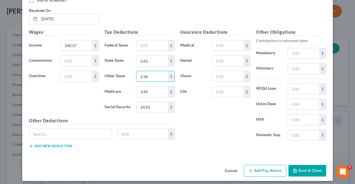
scroll to position [228, 0]
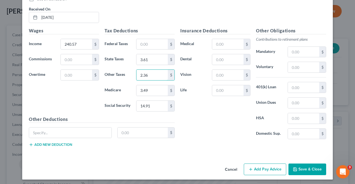
type input "2.36"
click at [257, 162] on div "Cancel Add Pay Advice Save & Close" at bounding box center [177, 171] width 310 height 18
click at [258, 164] on button "Add Pay Advice" at bounding box center [265, 170] width 42 height 12
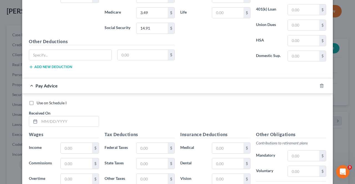
scroll to position [311, 0]
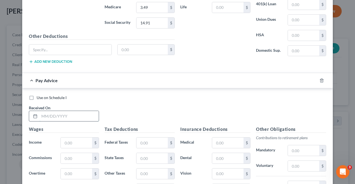
click at [91, 113] on input "text" at bounding box center [68, 116] width 59 height 11
type input "[DATE]"
click at [74, 142] on input "text" at bounding box center [76, 143] width 31 height 11
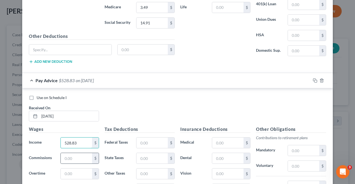
scroll to position [339, 0]
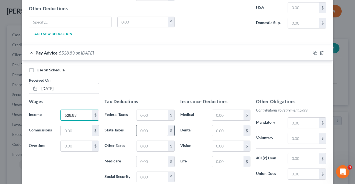
type input "528.83"
click at [154, 129] on input "text" at bounding box center [151, 131] width 31 height 11
type input "8.65"
click at [148, 160] on input "text" at bounding box center [151, 162] width 31 height 11
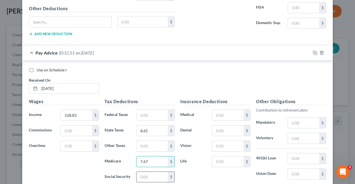
type input "7.67"
click at [146, 172] on input "text" at bounding box center [151, 177] width 31 height 11
type input "32.79"
click at [145, 141] on input "text" at bounding box center [151, 146] width 31 height 11
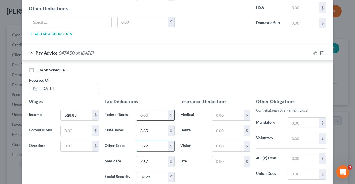
type input "5.22"
click at [149, 116] on input "text" at bounding box center [151, 115] width 31 height 11
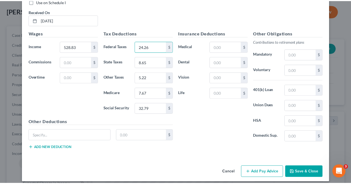
scroll to position [409, 0]
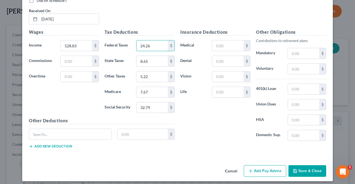
type input "24.26"
click at [294, 170] on button "Save & Close" at bounding box center [307, 171] width 38 height 12
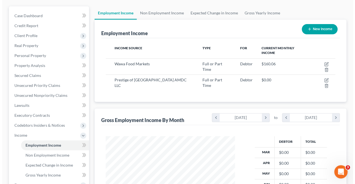
scroll to position [55, 0]
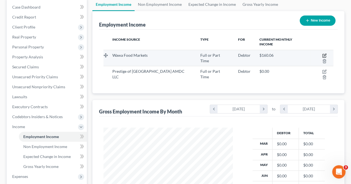
click at [322, 53] on icon "button" at bounding box center [324, 55] width 4 height 4
select select "0"
select select "39"
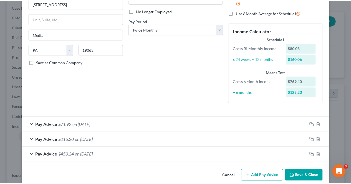
scroll to position [78, 0]
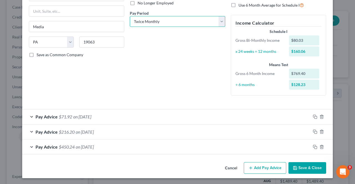
click at [140, 19] on select "Select Monthly Twice Monthly Every Other Week Weekly" at bounding box center [177, 21] width 95 height 11
select select "3"
click at [130, 16] on select "Select Monthly Twice Monthly Every Other Week Weekly" at bounding box center [177, 21] width 95 height 11
click at [310, 169] on button "Save & Close" at bounding box center [307, 168] width 38 height 12
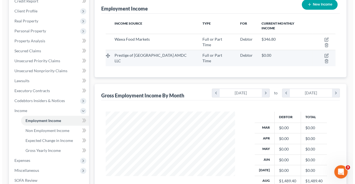
scroll to position [55, 0]
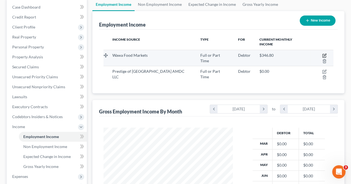
click at [322, 53] on icon "button" at bounding box center [324, 55] width 4 height 4
select select "0"
select select "39"
select select "3"
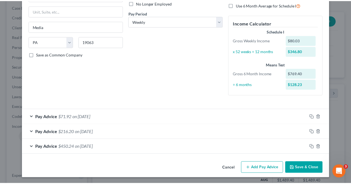
scroll to position [0, 0]
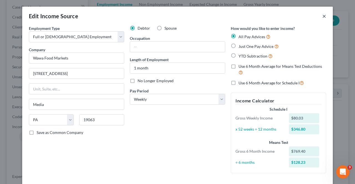
click at [322, 16] on button "×" at bounding box center [324, 16] width 4 height 7
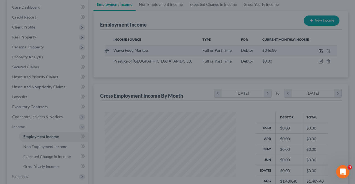
scroll to position [277053, 277011]
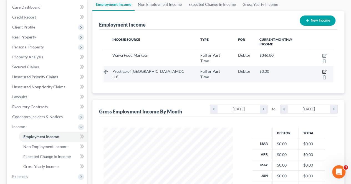
click at [322, 70] on icon "button" at bounding box center [324, 72] width 4 height 4
select select "0"
select select "33"
select select "1"
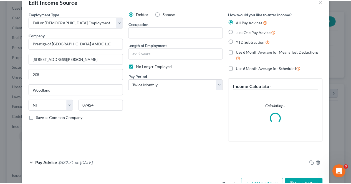
scroll to position [0, 0]
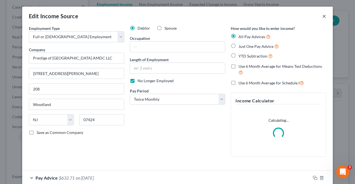
click at [323, 17] on button "×" at bounding box center [324, 16] width 4 height 7
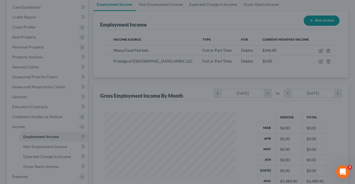
scroll to position [277053, 277011]
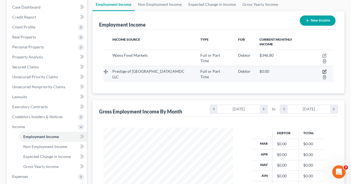
click at [322, 70] on icon "button" at bounding box center [324, 72] width 4 height 4
select select "0"
select select "33"
select select "1"
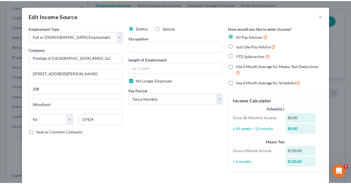
scroll to position [0, 0]
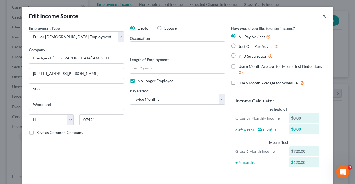
click at [322, 15] on button "×" at bounding box center [324, 16] width 4 height 7
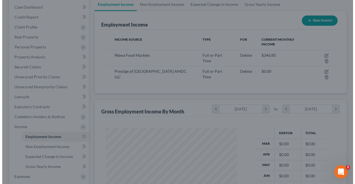
scroll to position [277053, 277011]
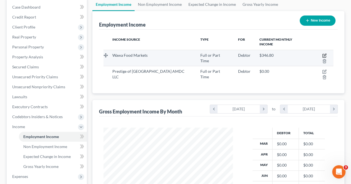
click at [322, 54] on icon "button" at bounding box center [323, 55] width 3 height 3
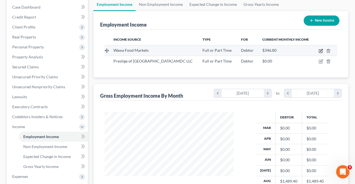
select select "0"
select select "39"
select select "3"
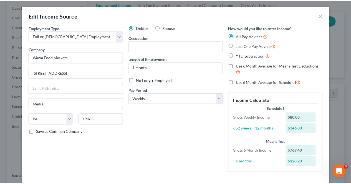
scroll to position [0, 0]
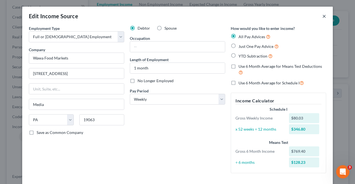
click at [322, 17] on button "×" at bounding box center [324, 16] width 4 height 7
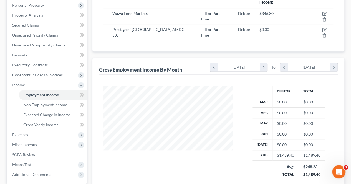
scroll to position [111, 0]
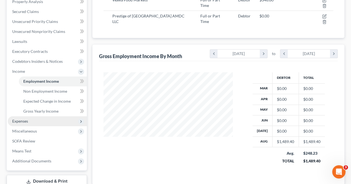
click at [62, 118] on span "Expenses" at bounding box center [47, 121] width 79 height 10
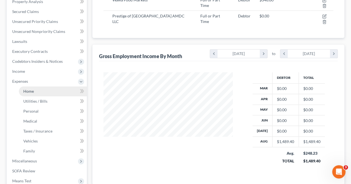
click at [50, 93] on link "Home" at bounding box center [53, 91] width 68 height 10
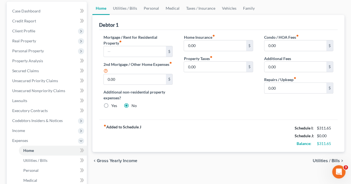
scroll to position [55, 0]
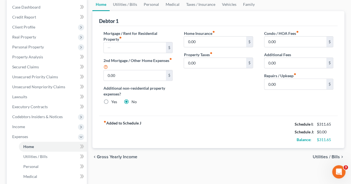
click at [315, 155] on span "Utilities / Bills" at bounding box center [325, 157] width 27 height 4
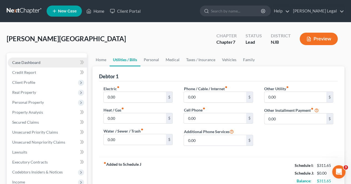
click at [49, 58] on link "Case Dashboard" at bounding box center [47, 63] width 79 height 10
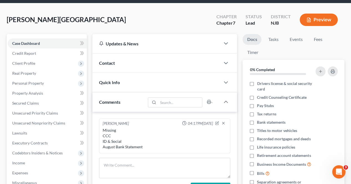
scroll to position [28, 0]
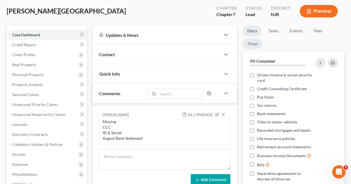
click at [258, 42] on link "Timer" at bounding box center [252, 44] width 20 height 11
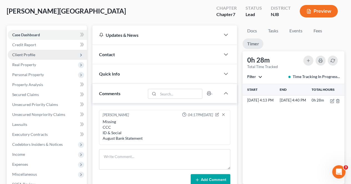
click at [35, 55] on span "Client Profile" at bounding box center [47, 55] width 79 height 10
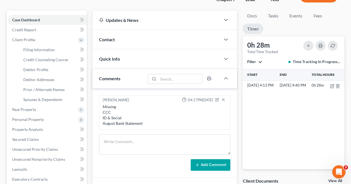
scroll to position [55, 0]
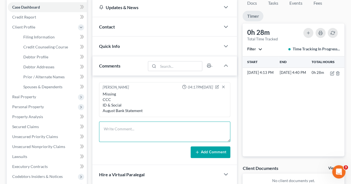
click at [140, 123] on textarea at bounding box center [164, 132] width 131 height 21
click at [144, 126] on textarea at bounding box center [164, 132] width 131 height 21
type textarea "Divorce just started working hasn't done taxes since [DATE]"
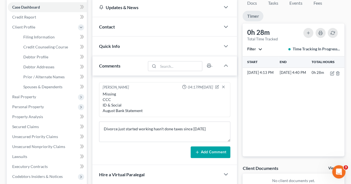
click at [208, 156] on button "Add Comment" at bounding box center [210, 153] width 40 height 12
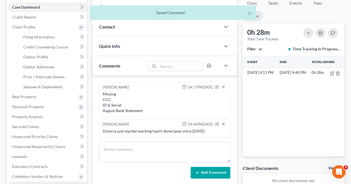
scroll to position [28, 0]
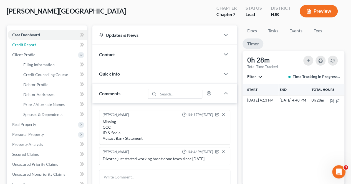
click at [59, 47] on link "Credit Report" at bounding box center [47, 45] width 79 height 10
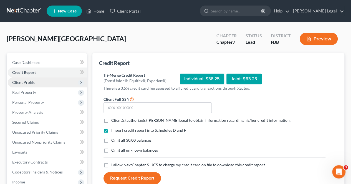
click at [31, 85] on span "Client Profile" at bounding box center [47, 83] width 79 height 10
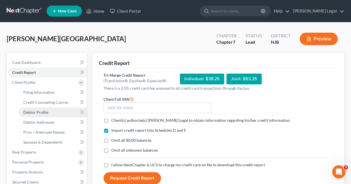
click at [45, 109] on link "Debtor Profile" at bounding box center [53, 113] width 68 height 10
select select "3"
select select "0"
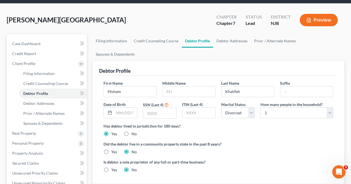
scroll to position [28, 0]
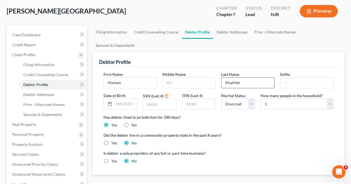
drag, startPoint x: 260, startPoint y: 67, endPoint x: 222, endPoint y: 69, distance: 38.6
click at [222, 78] on input "Khalifeh" at bounding box center [247, 83] width 53 height 11
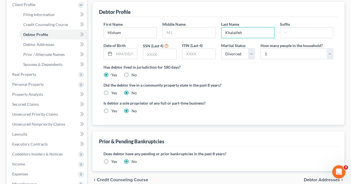
scroll to position [83, 0]
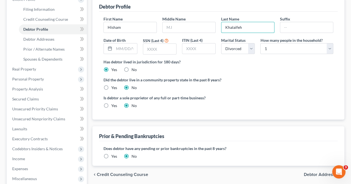
type input "Khalaifeh"
drag, startPoint x: 309, startPoint y: 161, endPoint x: 288, endPoint y: 157, distance: 21.3
click at [310, 173] on span "Debtor Addresses" at bounding box center [321, 175] width 36 height 4
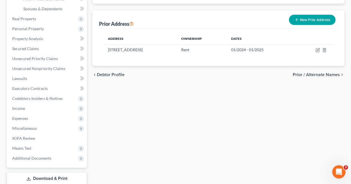
scroll to position [169, 0]
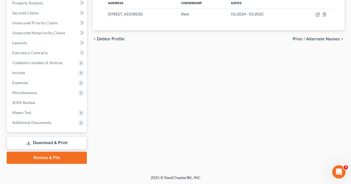
click at [47, 144] on link "Download & Print" at bounding box center [47, 143] width 80 height 13
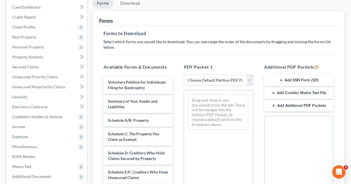
click at [272, 81] on button "Add SSN Form (121)" at bounding box center [298, 81] width 69 height 12
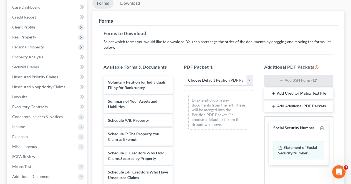
scroll to position [163, 0]
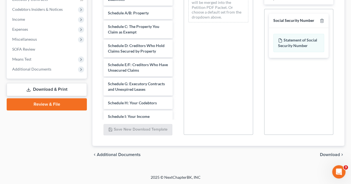
drag, startPoint x: 321, startPoint y: 154, endPoint x: 312, endPoint y: 152, distance: 9.6
click at [321, 153] on span "Download" at bounding box center [330, 155] width 20 height 4
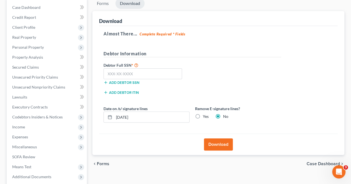
scroll to position [54, 0]
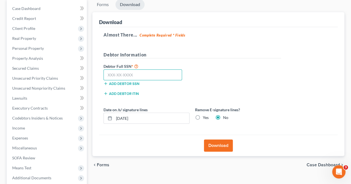
paste input "152-86-8457"
type input "152-86-8457"
click at [214, 142] on button "Download" at bounding box center [218, 146] width 29 height 12
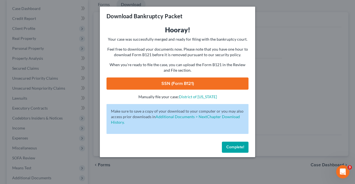
click at [229, 88] on link "SSN (Form B121)" at bounding box center [177, 84] width 142 height 12
drag, startPoint x: 231, startPoint y: 145, endPoint x: 209, endPoint y: 152, distance: 23.1
click at [231, 145] on button "Complete!" at bounding box center [235, 147] width 27 height 11
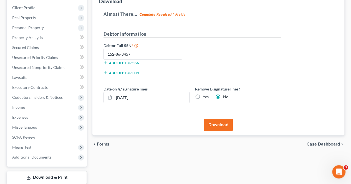
scroll to position [109, 0]
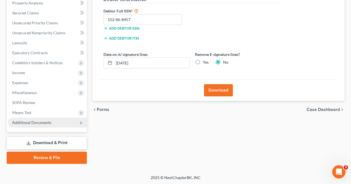
click at [60, 120] on span "Additional Documents" at bounding box center [47, 123] width 79 height 10
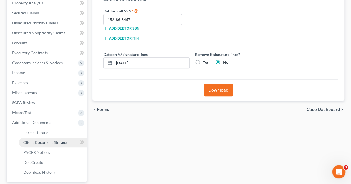
click at [56, 142] on span "Client Document Storage" at bounding box center [45, 142] width 44 height 5
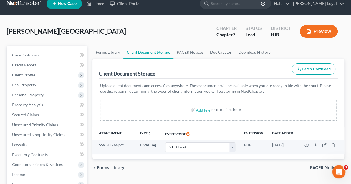
scroll to position [28, 0]
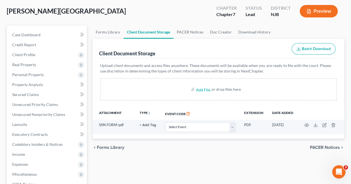
click at [322, 147] on span "PACER Notices" at bounding box center [325, 148] width 30 height 4
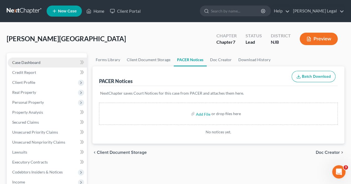
click at [43, 61] on link "Case Dashboard" at bounding box center [47, 63] width 79 height 10
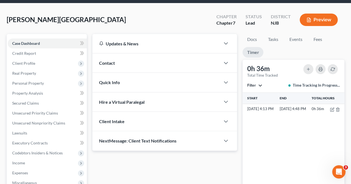
scroll to position [28, 0]
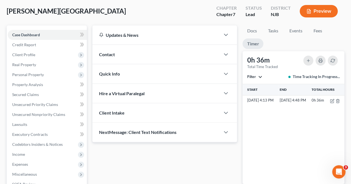
click at [134, 75] on div "Quick Info" at bounding box center [156, 73] width 128 height 19
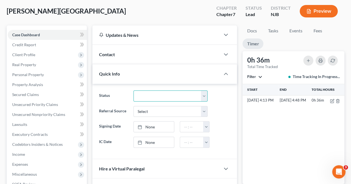
click at [149, 92] on select "Discharged Dismissed Filed In Progress Lead Ready to File To Review" at bounding box center [170, 96] width 74 height 11
click at [133, 91] on select "Discharged Dismissed Filed In Progress Lead Ready to File To Review" at bounding box center [170, 96] width 74 height 11
drag, startPoint x: 157, startPoint y: 97, endPoint x: 157, endPoint y: 100, distance: 3.6
click at [157, 97] on select "Discharged Dismissed Filed In Progress Lead Ready to File To Review" at bounding box center [170, 96] width 74 height 11
select select "3"
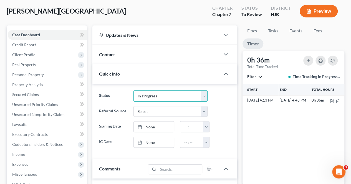
click at [133, 91] on select "Discharged Dismissed Filed In Progress Lead Ready to File To Review" at bounding box center [170, 96] width 74 height 11
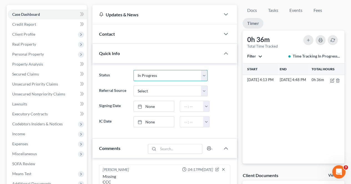
scroll to position [0, 0]
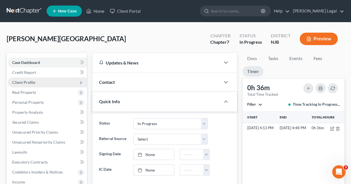
click at [37, 82] on span "Client Profile" at bounding box center [47, 83] width 79 height 10
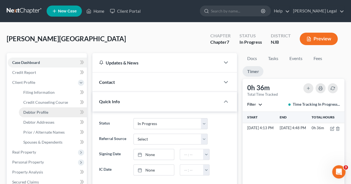
click at [53, 114] on link "Debtor Profile" at bounding box center [53, 113] width 68 height 10
select select "3"
select select "0"
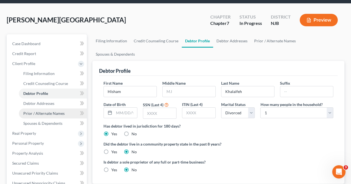
scroll to position [28, 0]
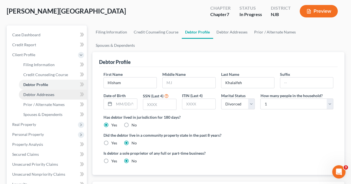
click at [55, 95] on link "Debtor Addresses" at bounding box center [53, 95] width 68 height 10
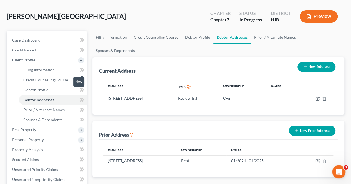
scroll to position [28, 0]
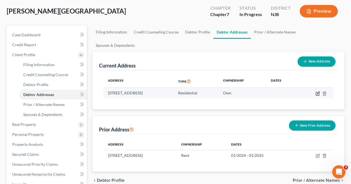
click at [316, 91] on icon "button" at bounding box center [317, 93] width 4 height 4
select select "33"
select select "15"
select select "0"
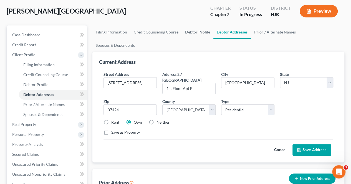
click at [111, 120] on label "Rent" at bounding box center [115, 123] width 8 height 6
click at [113, 120] on input "Rent" at bounding box center [115, 122] width 4 height 4
radio input "true"
click at [302, 144] on button "Save Address" at bounding box center [311, 150] width 39 height 12
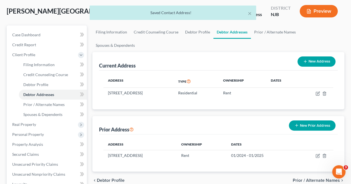
click at [319, 57] on button "New Address" at bounding box center [316, 62] width 38 height 10
select select "0"
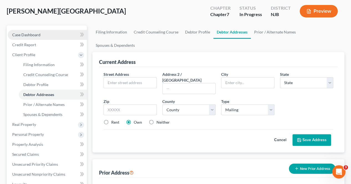
click at [62, 38] on link "Case Dashboard" at bounding box center [47, 35] width 79 height 10
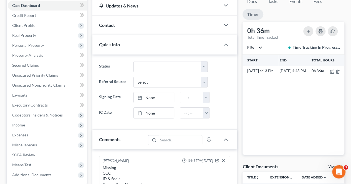
scroll to position [111, 0]
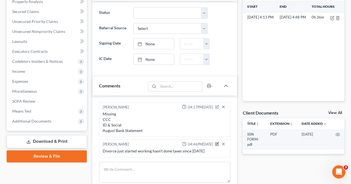
drag, startPoint x: 217, startPoint y: 143, endPoint x: 211, endPoint y: 146, distance: 7.2
click at [217, 142] on icon "button" at bounding box center [217, 144] width 4 height 4
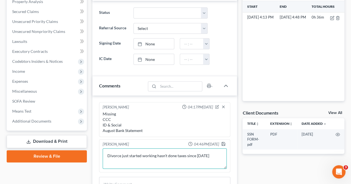
click at [206, 152] on textarea "Divorce just started working hasn't done taxes since [DATE]" at bounding box center [165, 159] width 124 height 21
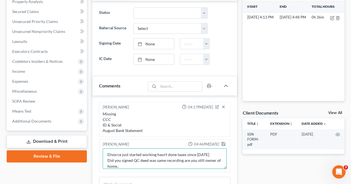
type textarea "Divorce just started working hasn't done taxes since [DATE] Did you signed QC d…"
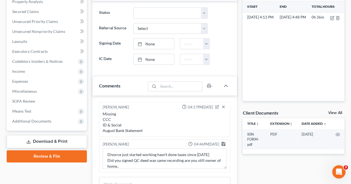
click at [223, 143] on icon "button" at bounding box center [223, 144] width 4 height 4
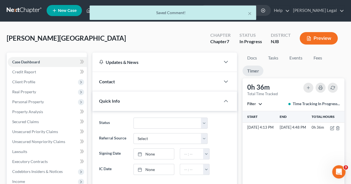
scroll to position [0, 0]
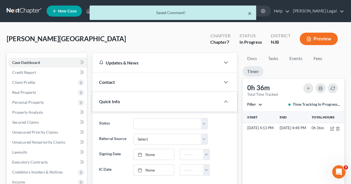
click at [249, 13] on button "×" at bounding box center [249, 13] width 4 height 7
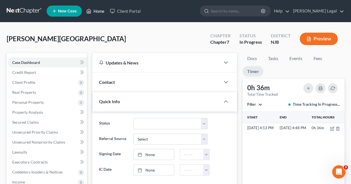
click at [88, 11] on icon at bounding box center [88, 11] width 5 height 7
